Goal: Find contact information: Find contact information

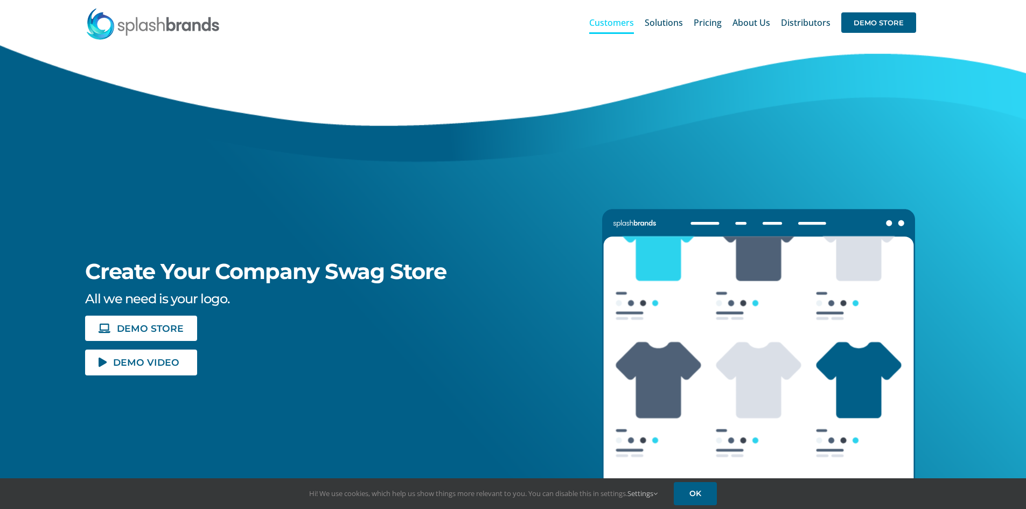
click at [631, 22] on span "Customers" at bounding box center [611, 22] width 45 height 9
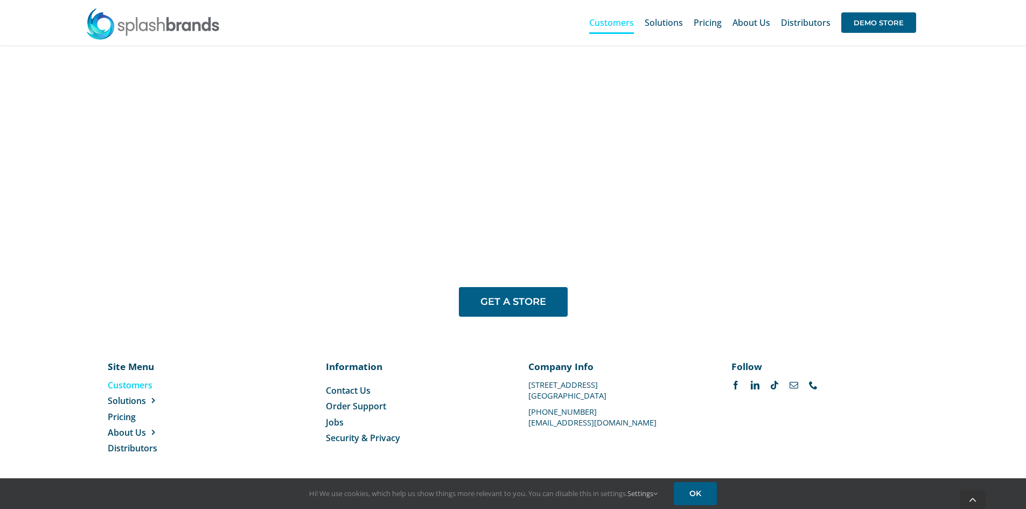
scroll to position [881, 0]
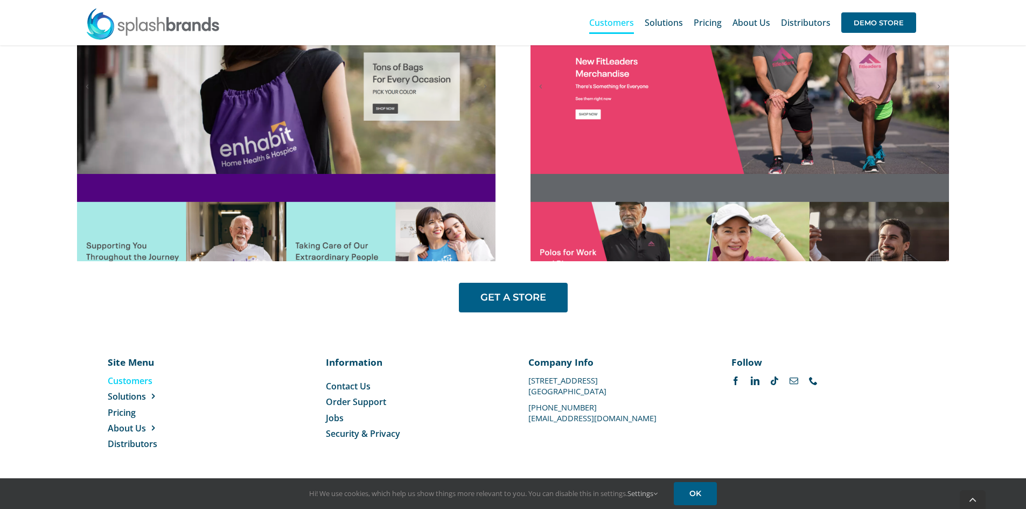
drag, startPoint x: 632, startPoint y: 394, endPoint x: 617, endPoint y: 394, distance: 15.1
click at [617, 398] on div "Company Info 1100 Valwood Parkway #114 Carrollton, TX 75006 469-501-2888 suppor…" at bounding box center [615, 389] width 172 height 66
drag, startPoint x: 616, startPoint y: 393, endPoint x: 604, endPoint y: 386, distance: 14.0
click at [604, 386] on div "Company Info 1100 Valwood Parkway #114 Carrollton, TX 75006 469-501-2888 suppor…" at bounding box center [615, 389] width 172 height 66
drag, startPoint x: 656, startPoint y: 394, endPoint x: 602, endPoint y: 391, distance: 54.0
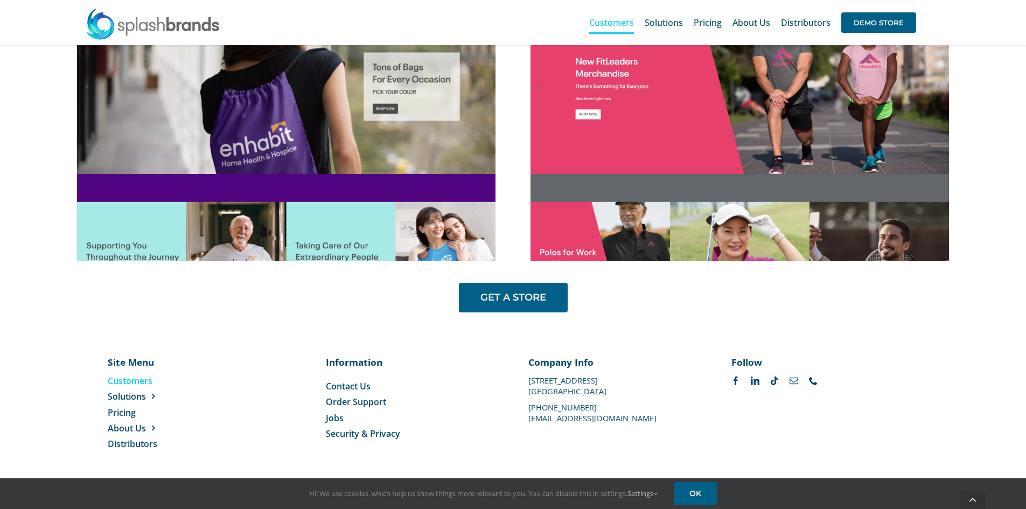
click at [602, 391] on div "Company Info 1100 Valwood Parkway #114 Carrollton, TX 75006 469-501-2888 suppor…" at bounding box center [615, 389] width 172 height 66
click at [414, 286] on div "GET A STORE" at bounding box center [513, 298] width 872 height 30
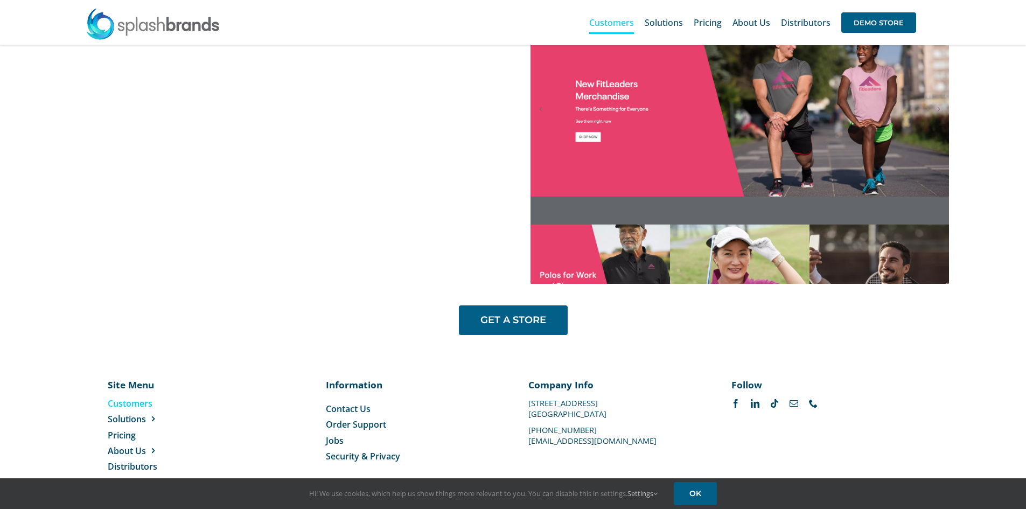
scroll to position [773, 0]
